Goal: Browse casually

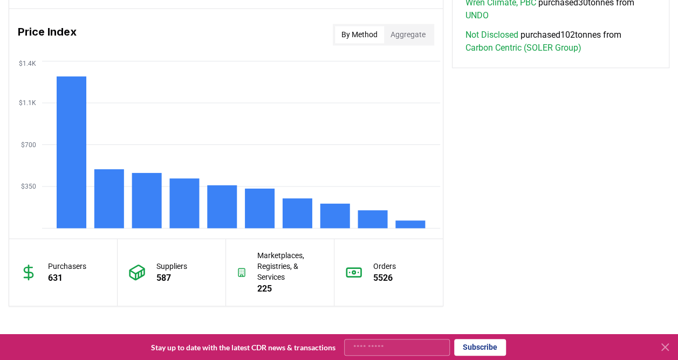
scroll to position [893, 0]
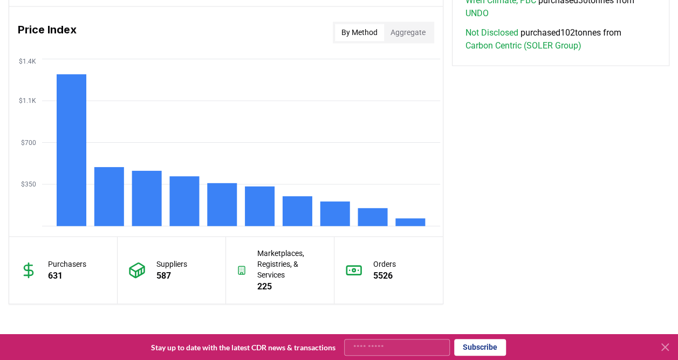
click at [333, 216] on rect at bounding box center [335, 213] width 30 height 25
click at [300, 215] on rect at bounding box center [298, 211] width 30 height 30
click at [248, 216] on rect at bounding box center [260, 206] width 30 height 40
click at [369, 221] on rect at bounding box center [373, 217] width 30 height 18
click at [416, 222] on rect at bounding box center [410, 222] width 30 height 8
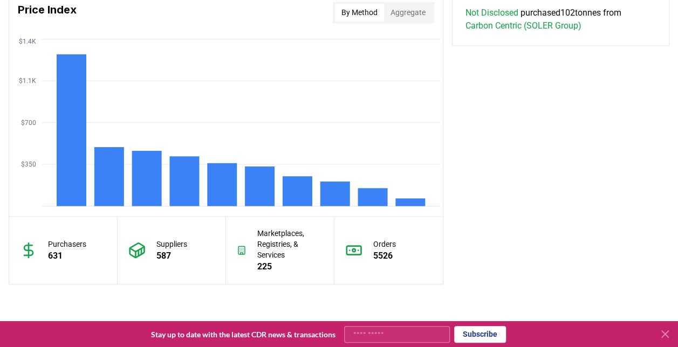
scroll to position [906, 0]
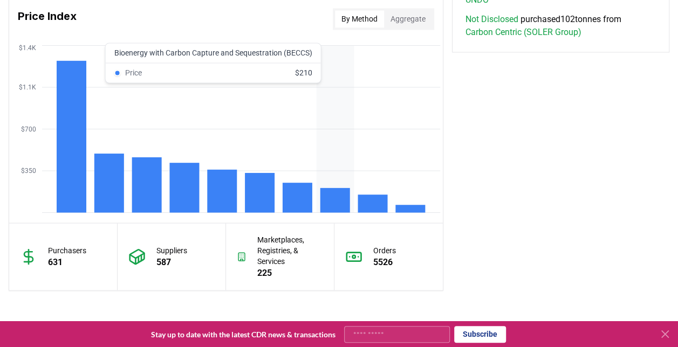
click at [339, 200] on rect at bounding box center [335, 200] width 30 height 25
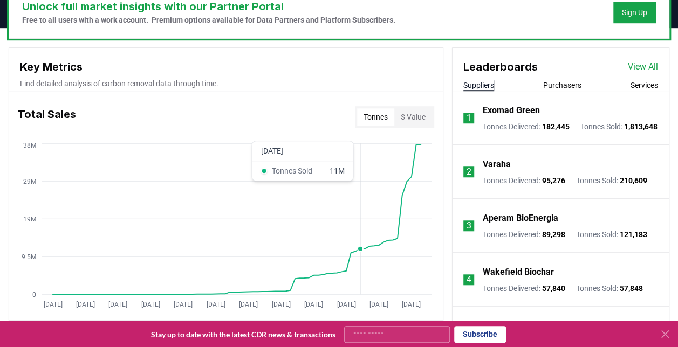
scroll to position [345, 0]
